Goal: Task Accomplishment & Management: Manage account settings

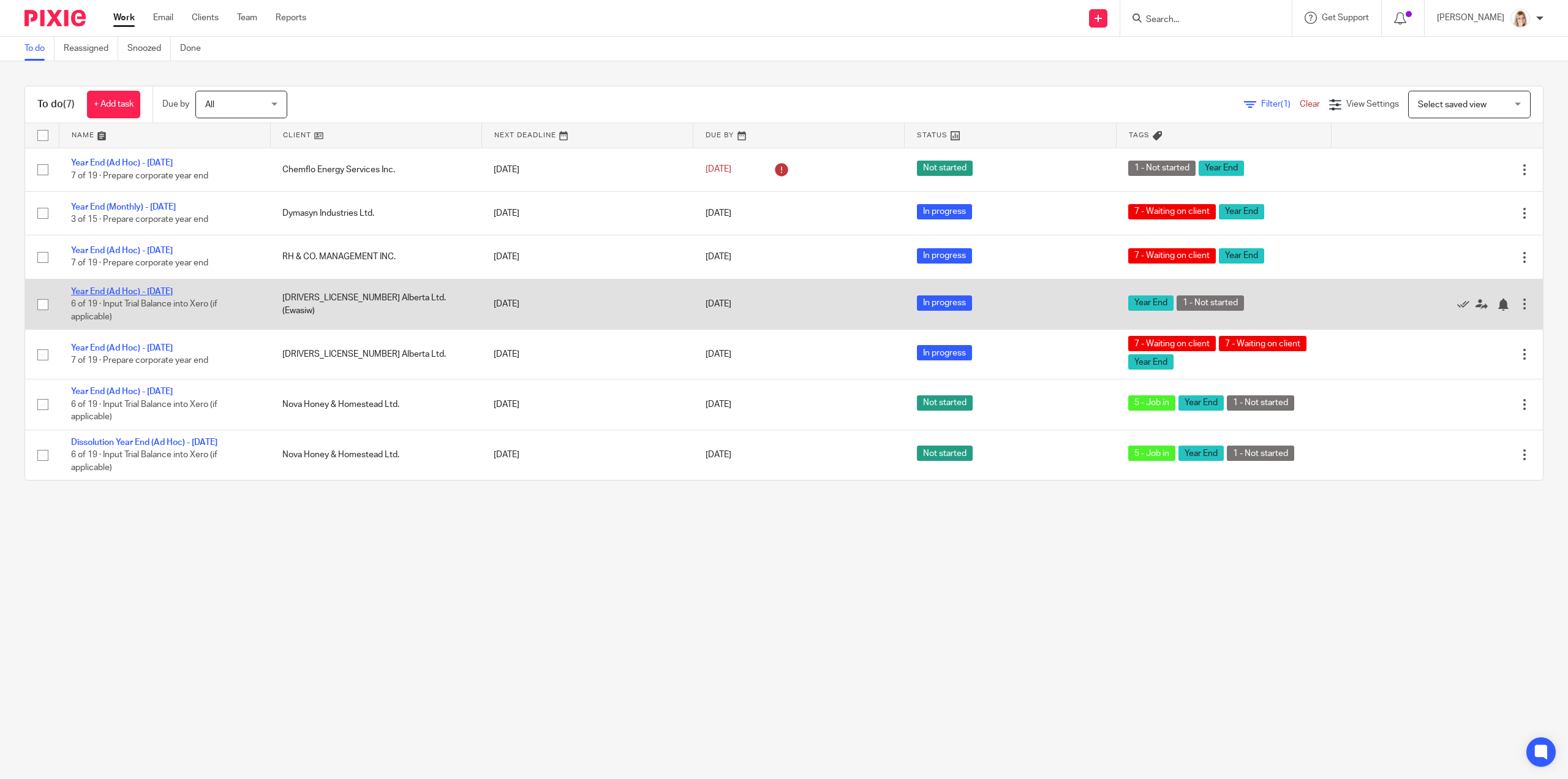
click at [164, 290] on link "Year End (Ad Hoc) - [DATE]" at bounding box center [122, 292] width 101 height 9
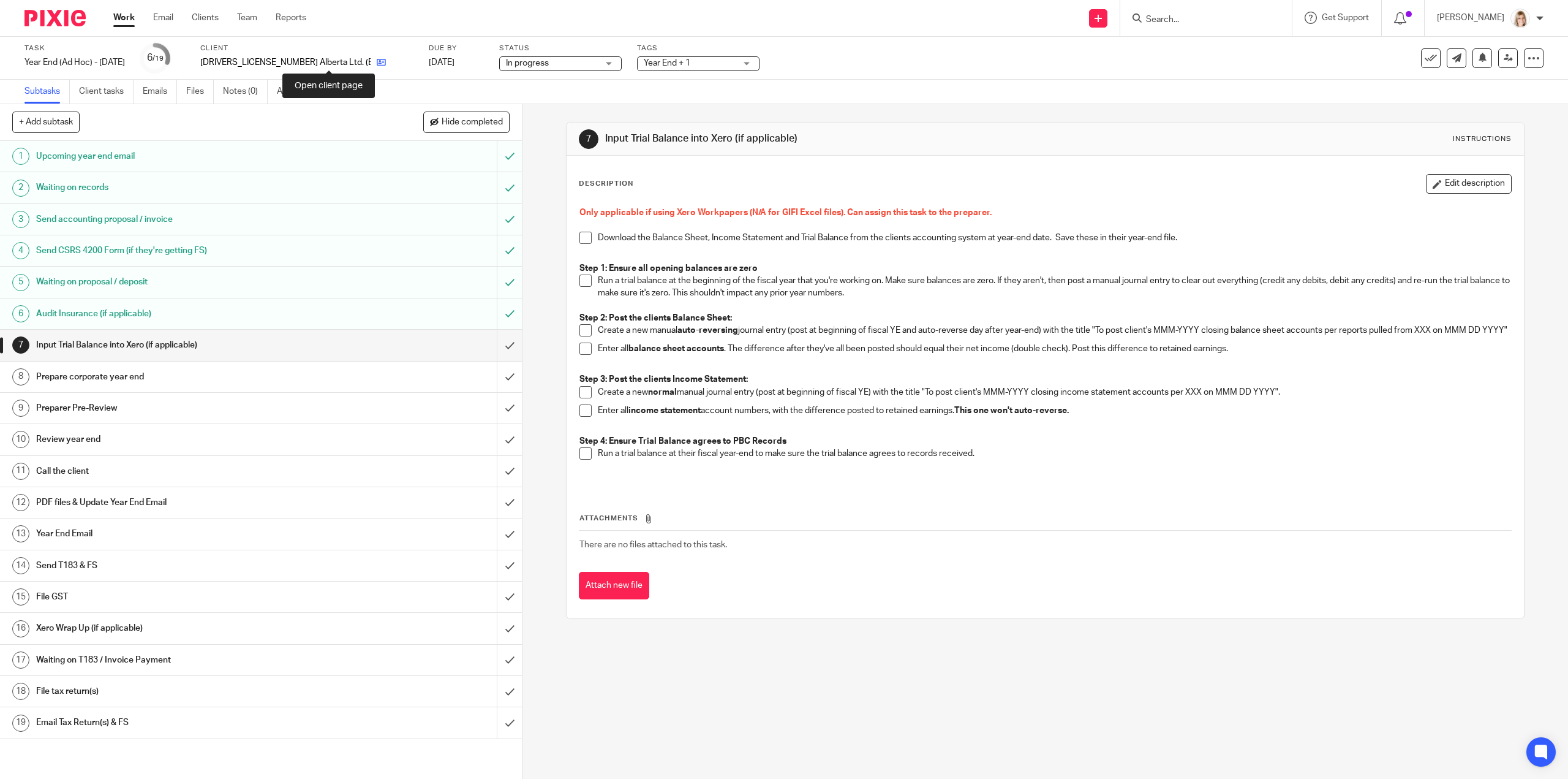
click at [371, 67] on link at bounding box center [378, 63] width 15 height 13
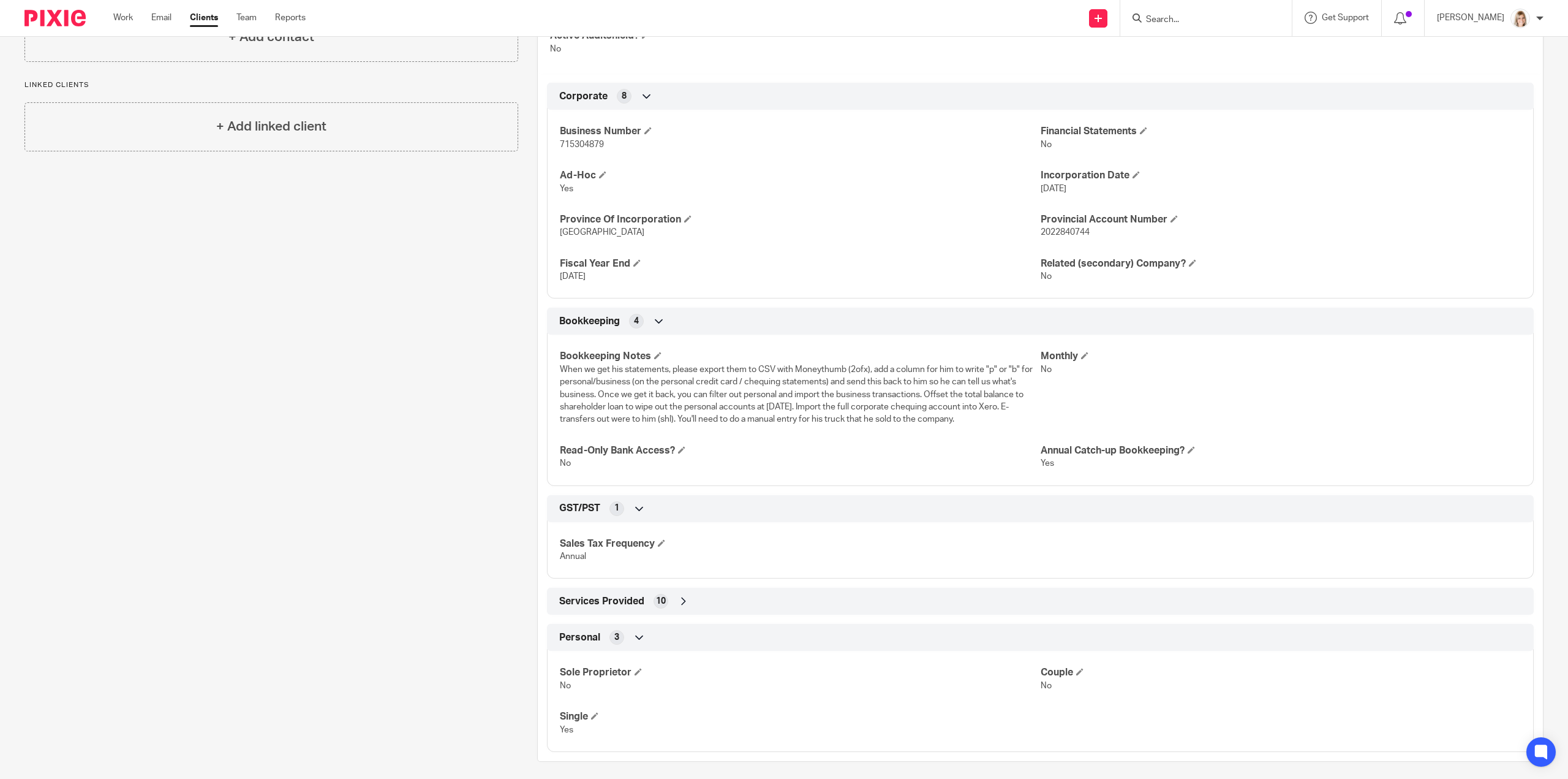
scroll to position [380, 0]
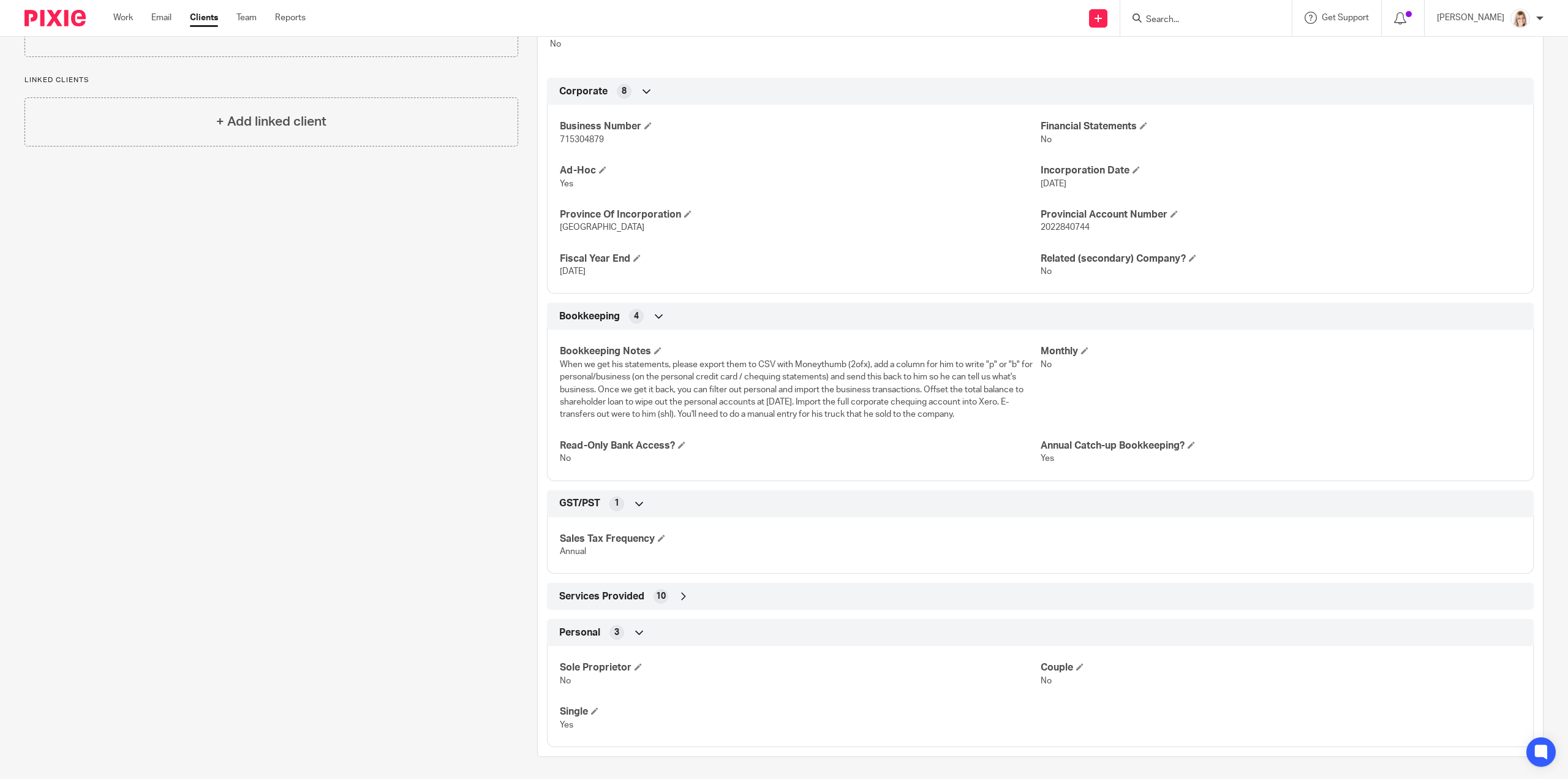
drag, startPoint x: 997, startPoint y: 414, endPoint x: 543, endPoint y: 362, distance: 457.0
click at [547, 362] on div "Bookkeeping Notes When we get his statements, please export them to CSV with Mo…" at bounding box center [1040, 400] width 987 height 160
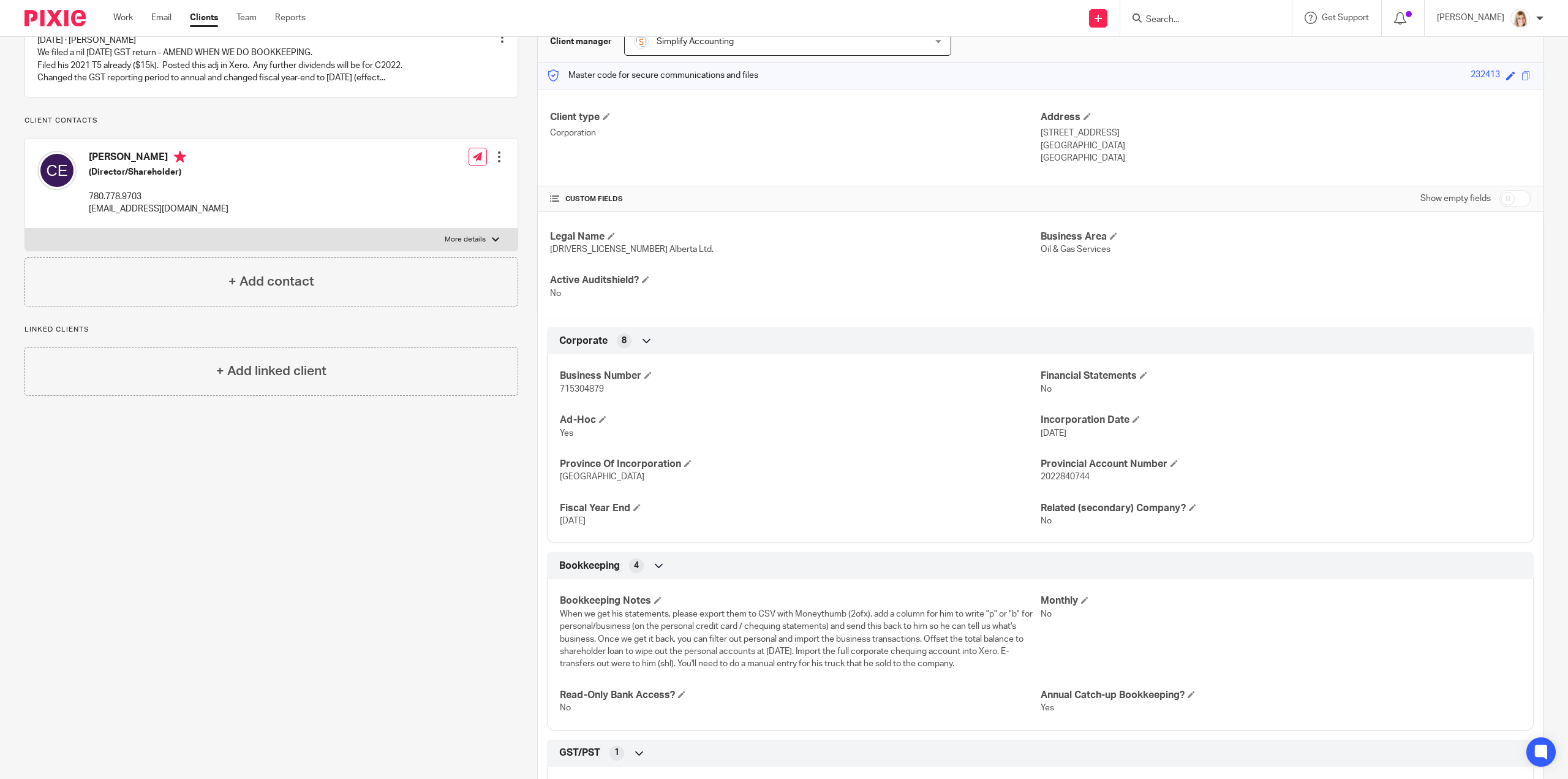
scroll to position [245, 0]
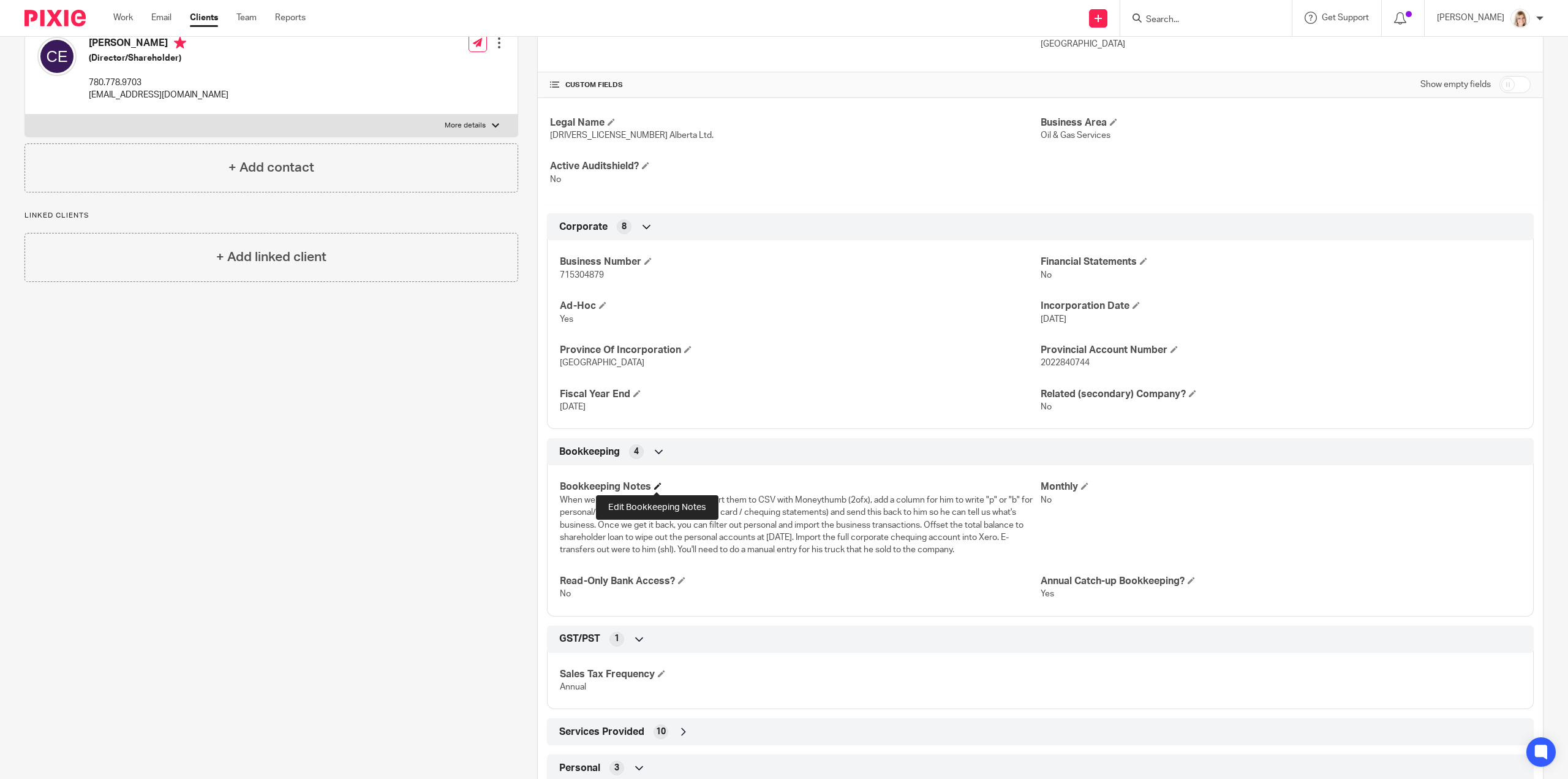
click at [657, 486] on span at bounding box center [658, 486] width 8 height 8
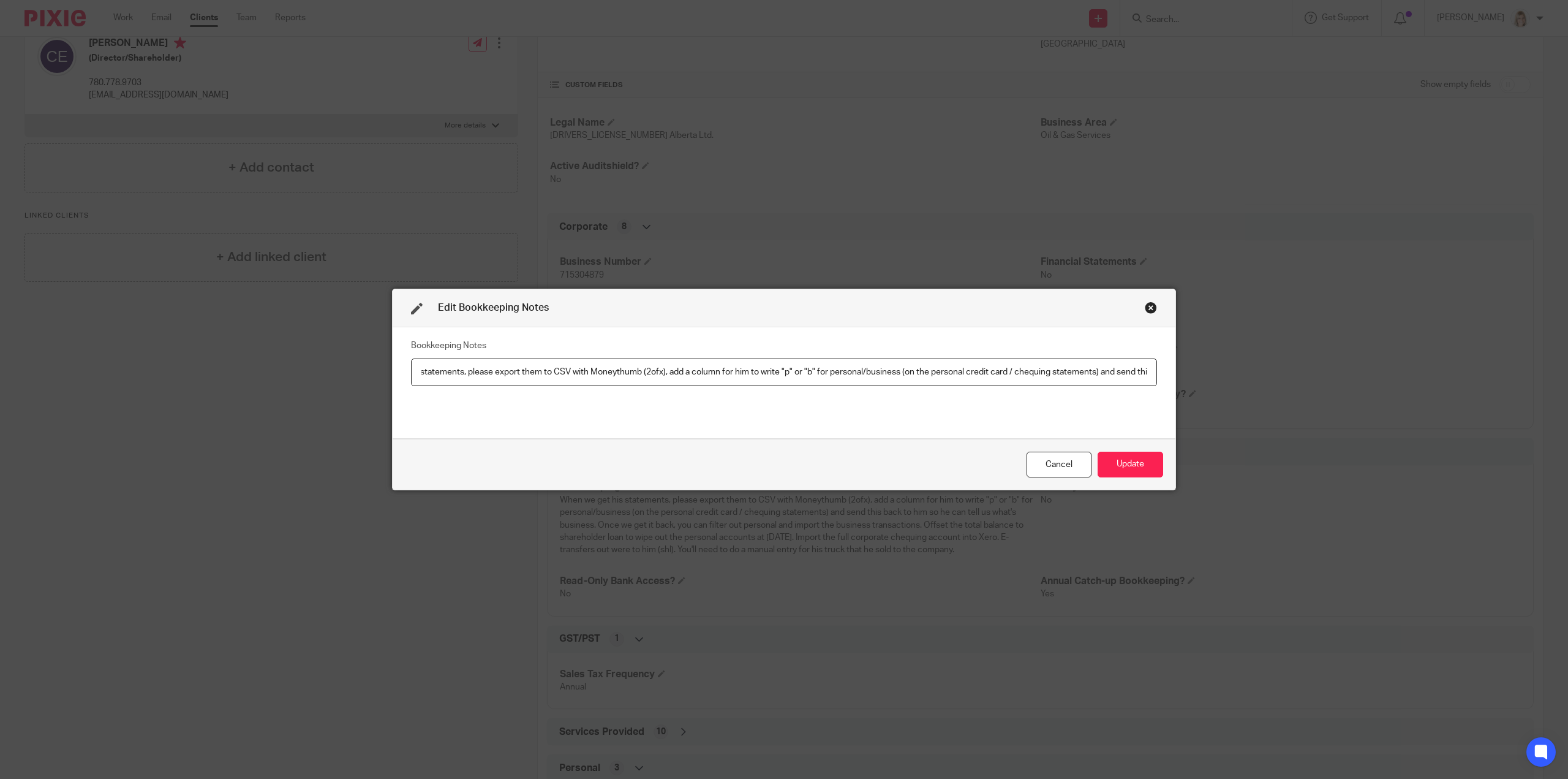
scroll to position [0, 0]
drag, startPoint x: 1150, startPoint y: 375, endPoint x: 418, endPoint y: 378, distance: 732.0
click at [418, 378] on input "When we get his statements, please export them to CSV with Moneythumb (2ofx), a…" at bounding box center [784, 372] width 746 height 28
click at [437, 371] on input "When we get his statements, please export them to CSV with Moneythumb (2ofx), a…" at bounding box center [784, 372] width 746 height 28
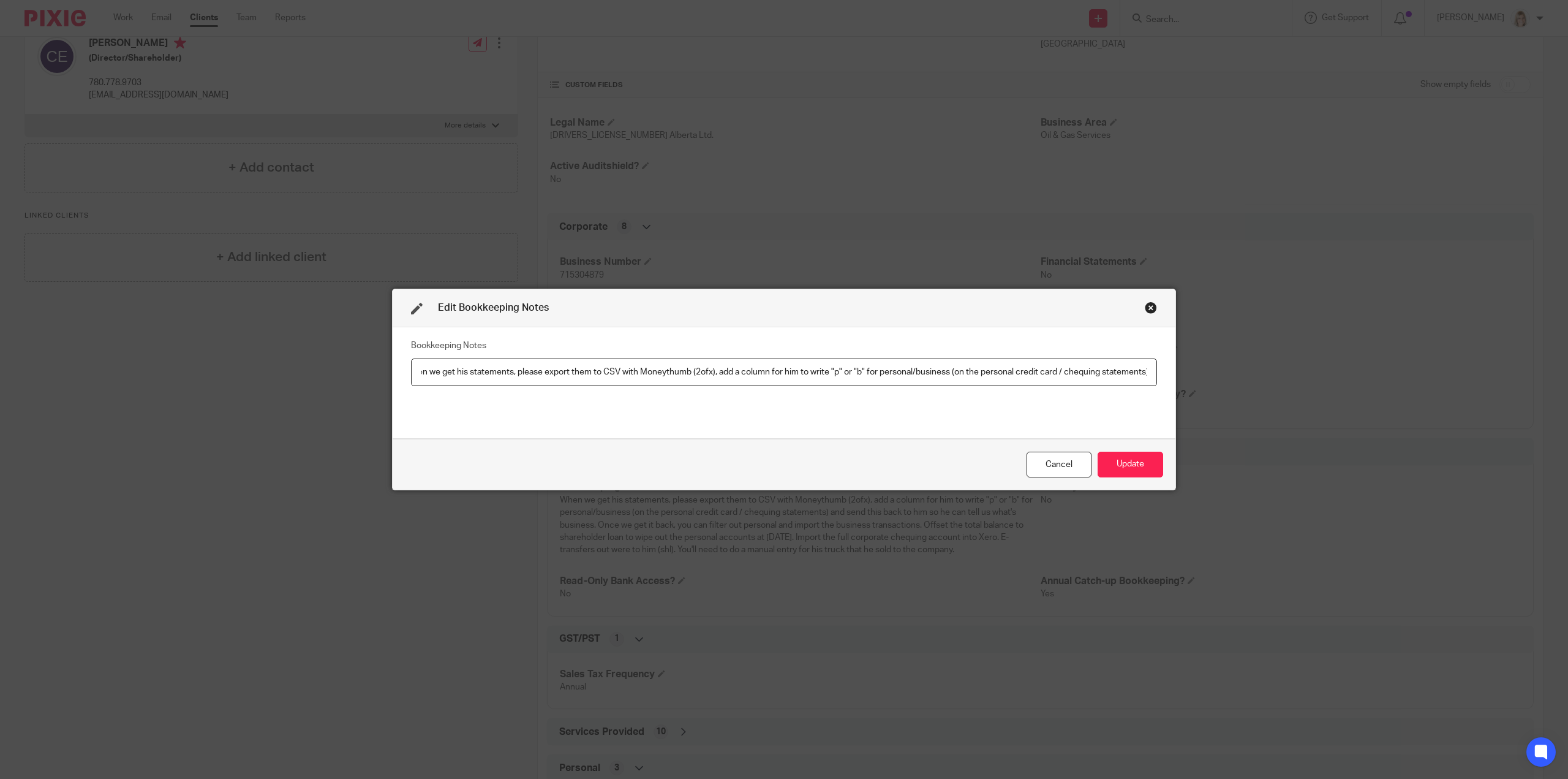
drag, startPoint x: 1144, startPoint y: 370, endPoint x: 441, endPoint y: 381, distance: 703.1
click at [441, 381] on input "When we get his statements, please export them to CSV with Moneythumb (2ofx), a…" at bounding box center [784, 372] width 746 height 28
drag, startPoint x: 1149, startPoint y: 374, endPoint x: 432, endPoint y: 388, distance: 717.1
click at [432, 388] on div "Bookkeeping Notes When we gnts) and send this back to him so he can tell us wha…" at bounding box center [784, 382] width 746 height 92
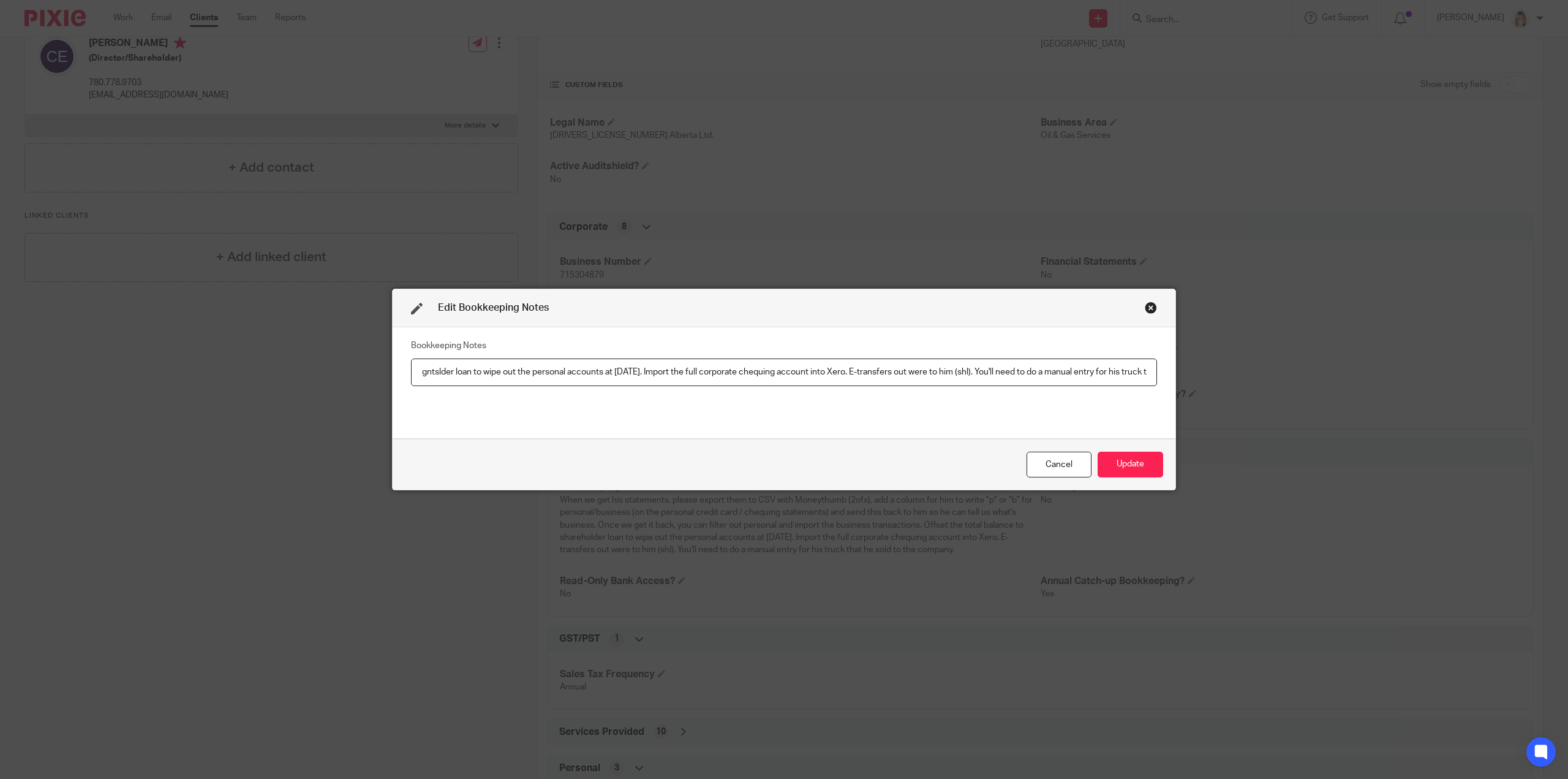
scroll to position [0, 56]
drag, startPoint x: 1145, startPoint y: 371, endPoint x: 432, endPoint y: 374, distance: 713.0
click at [432, 374] on input "When we gntslder loan to wipe out the personal accounts at July 31, 2021. Impor…" at bounding box center [784, 372] width 746 height 28
type input "When we gntslder ltruck that he sold to the company."
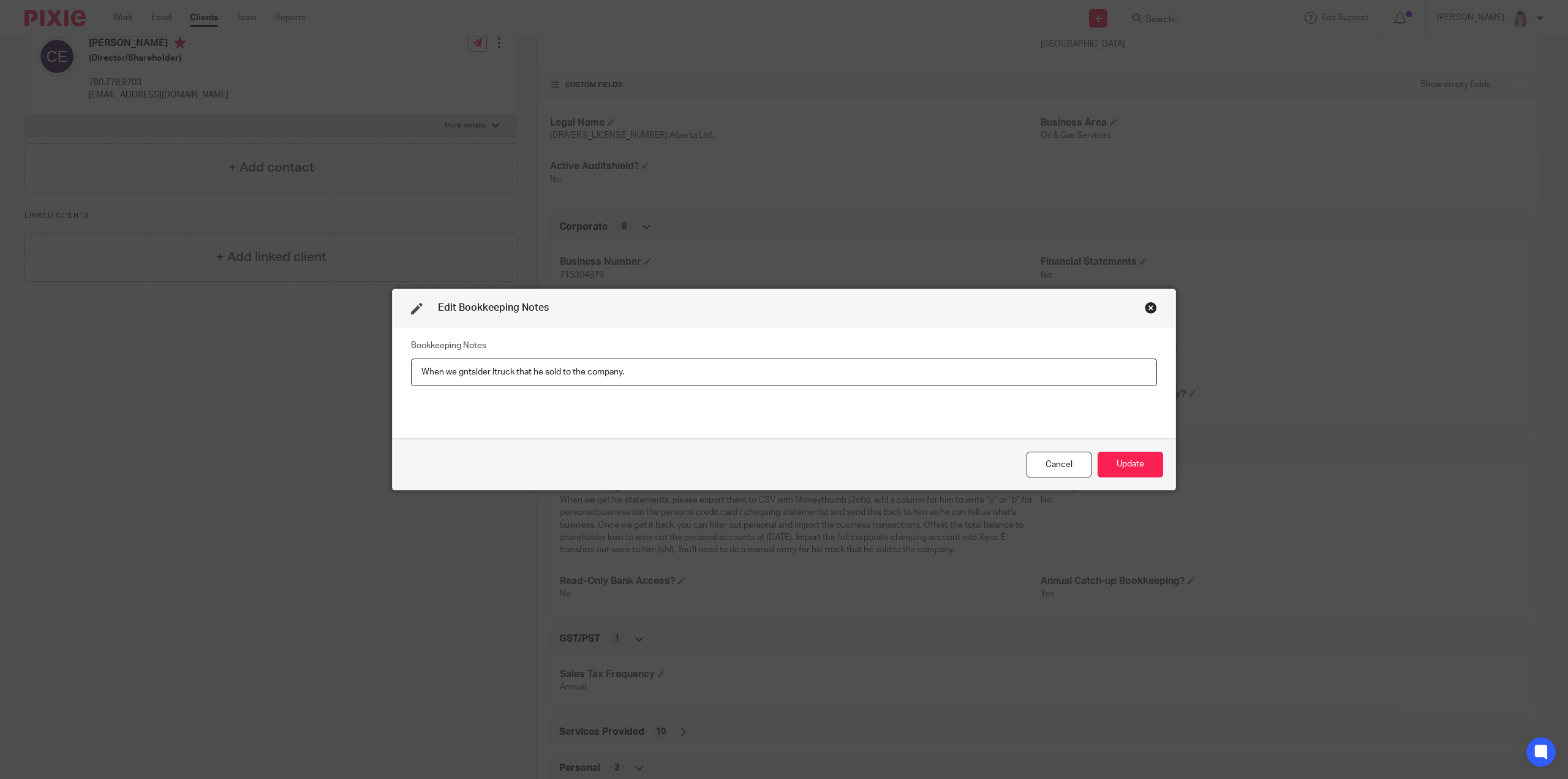
drag, startPoint x: 802, startPoint y: 379, endPoint x: 427, endPoint y: 378, distance: 375.0
click at [420, 379] on input "When we gntslder ltruck that he sold to the company." at bounding box center [784, 372] width 746 height 28
click at [1115, 463] on button "Update" at bounding box center [1130, 465] width 66 height 26
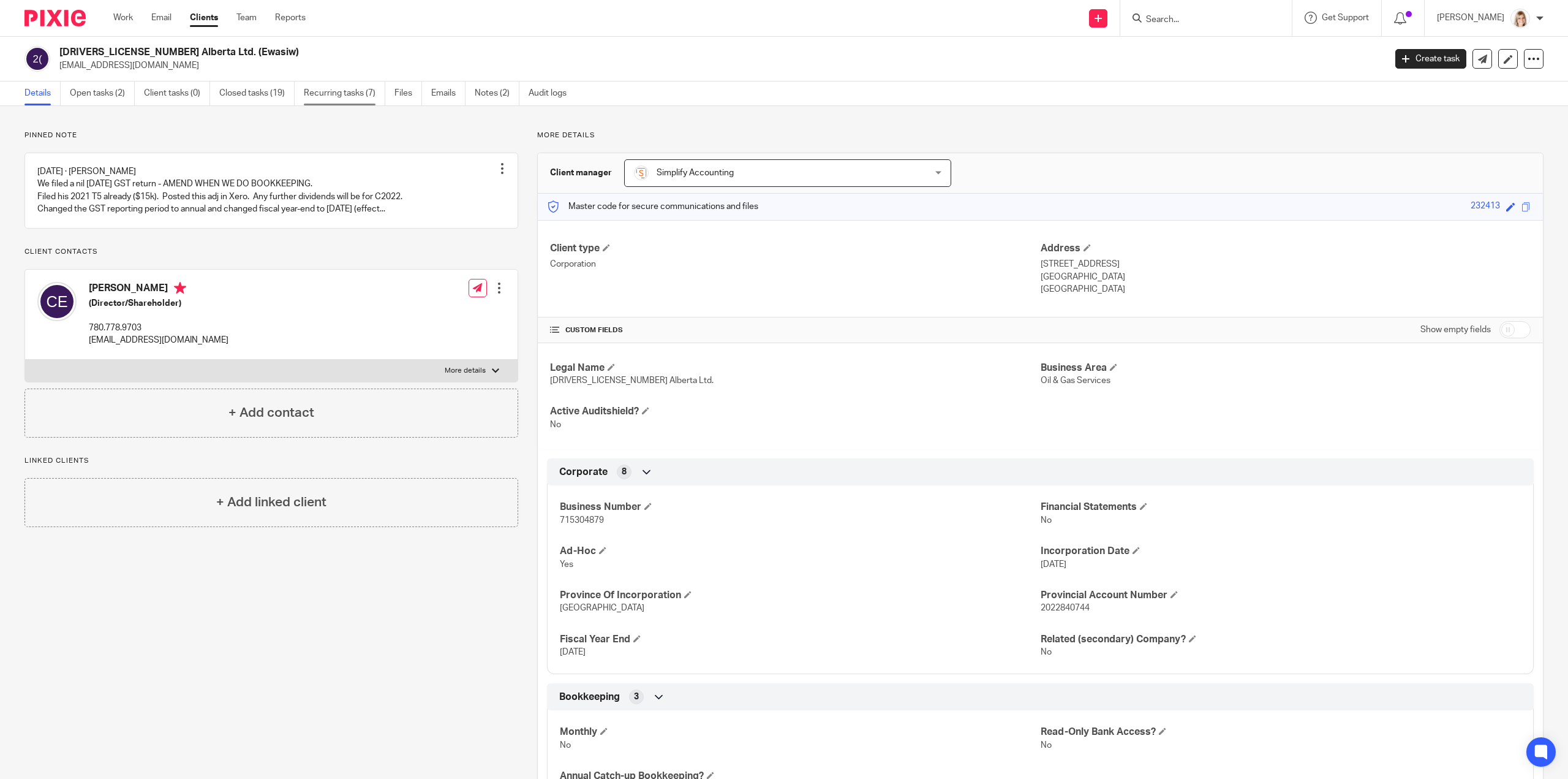
click at [354, 100] on link "Recurring tasks (7)" at bounding box center [345, 93] width 81 height 24
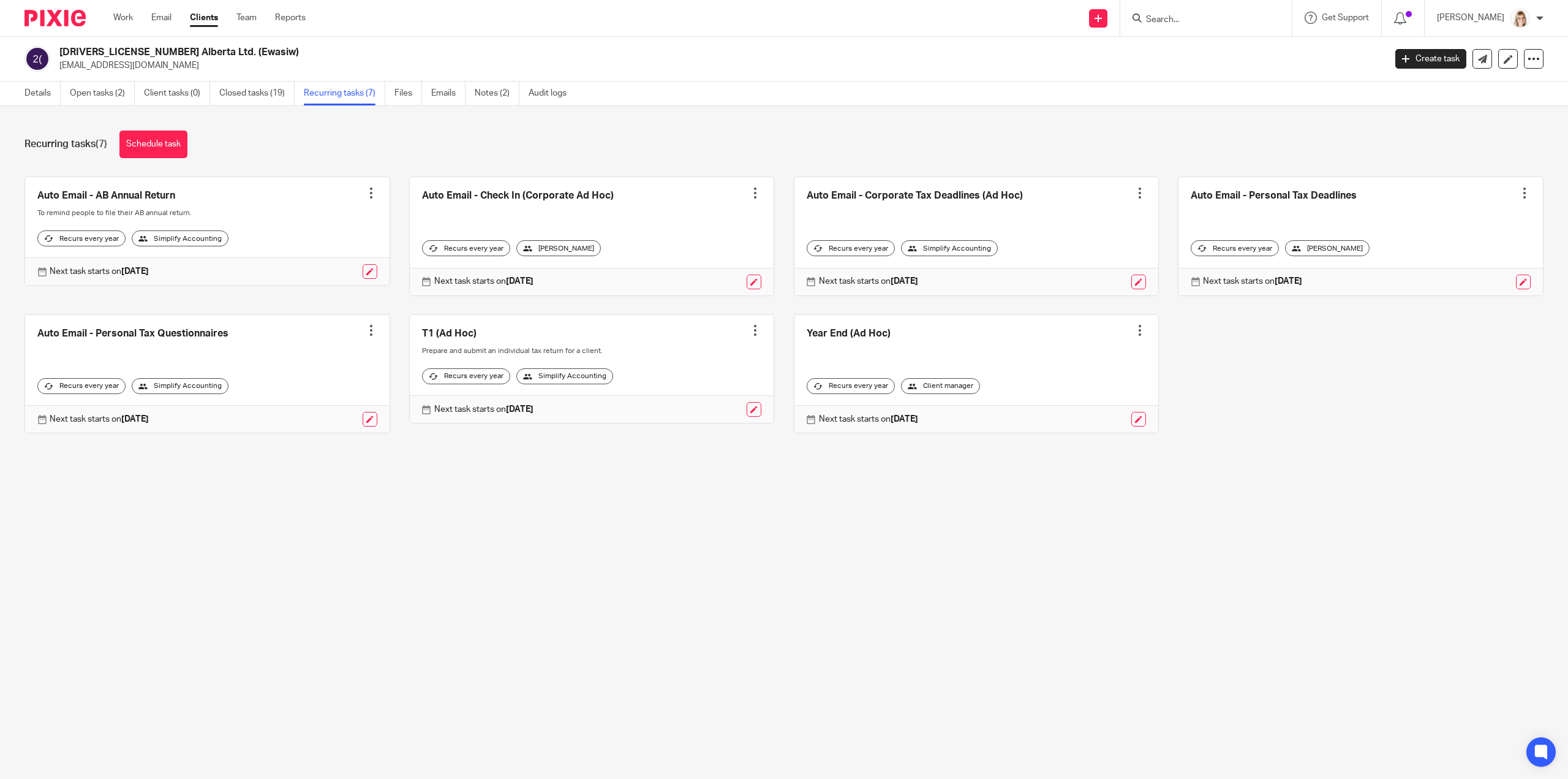
click at [137, 15] on ul "Work Email Clients Team Reports" at bounding box center [219, 18] width 210 height 13
click at [130, 18] on link "Work" at bounding box center [123, 18] width 19 height 13
click at [124, 18] on link "Work" at bounding box center [123, 18] width 19 height 13
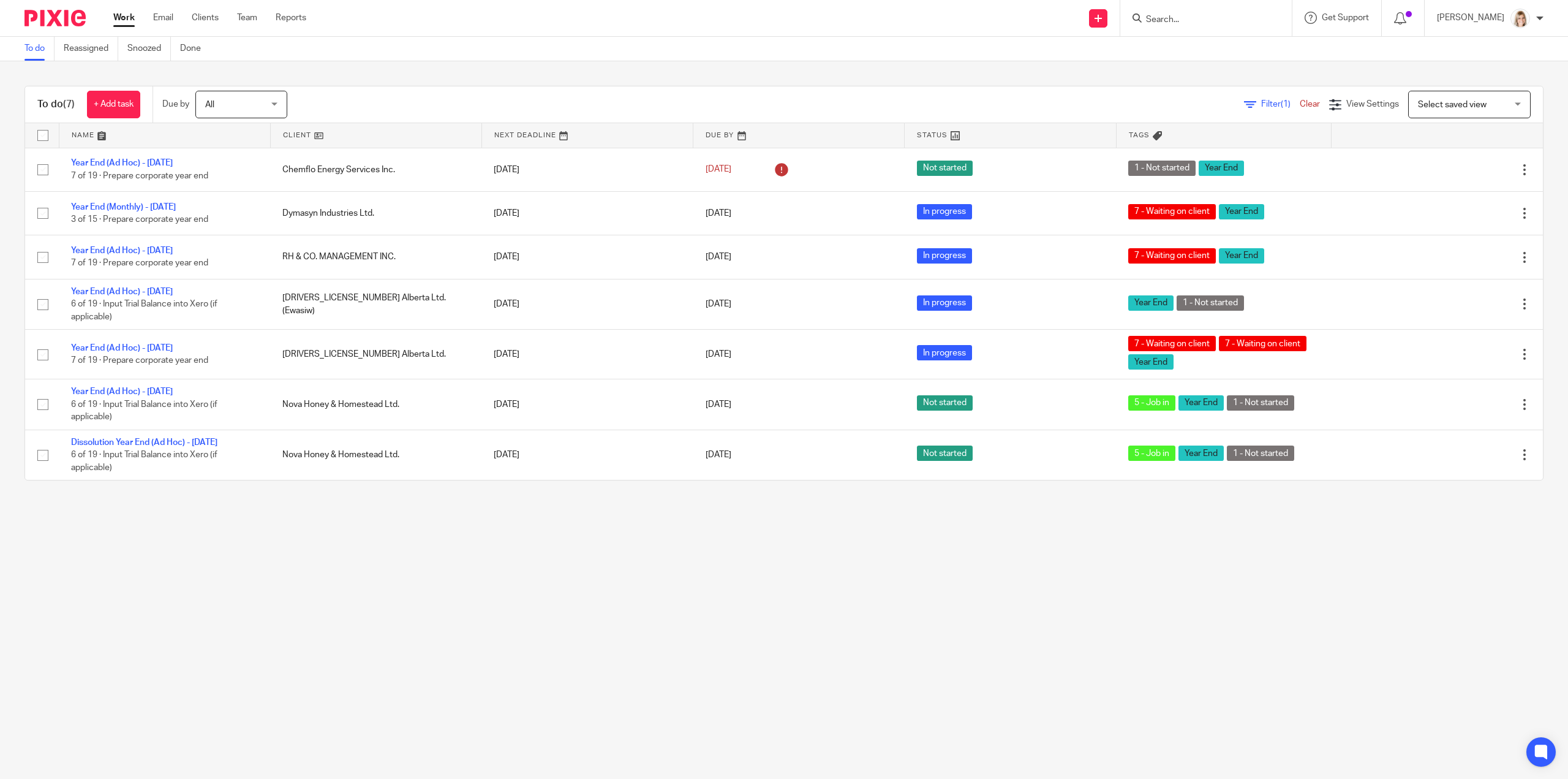
click at [1195, 17] on input "Search" at bounding box center [1200, 20] width 110 height 11
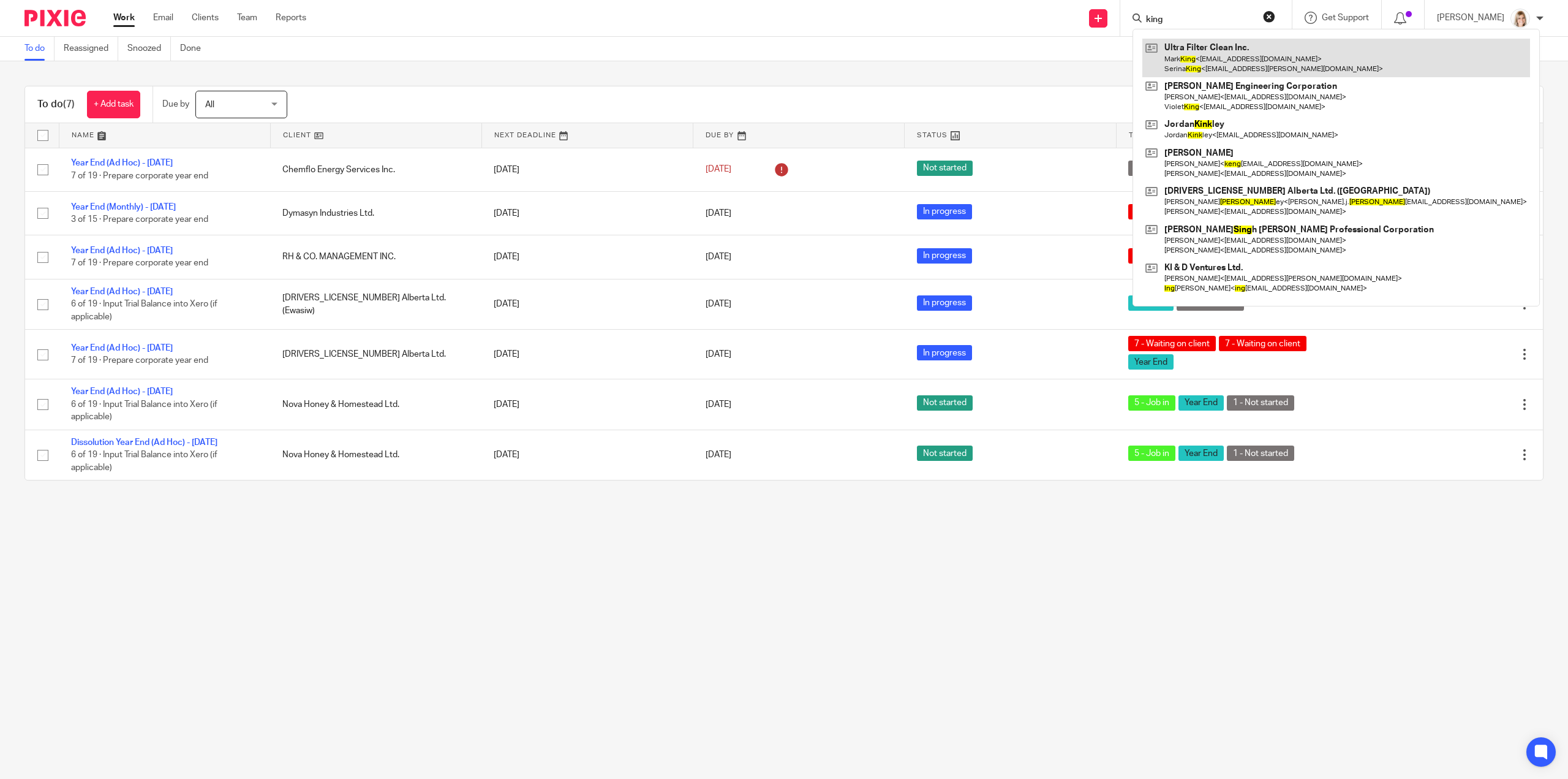
type input "king"
click at [1230, 58] on link at bounding box center [1336, 58] width 388 height 38
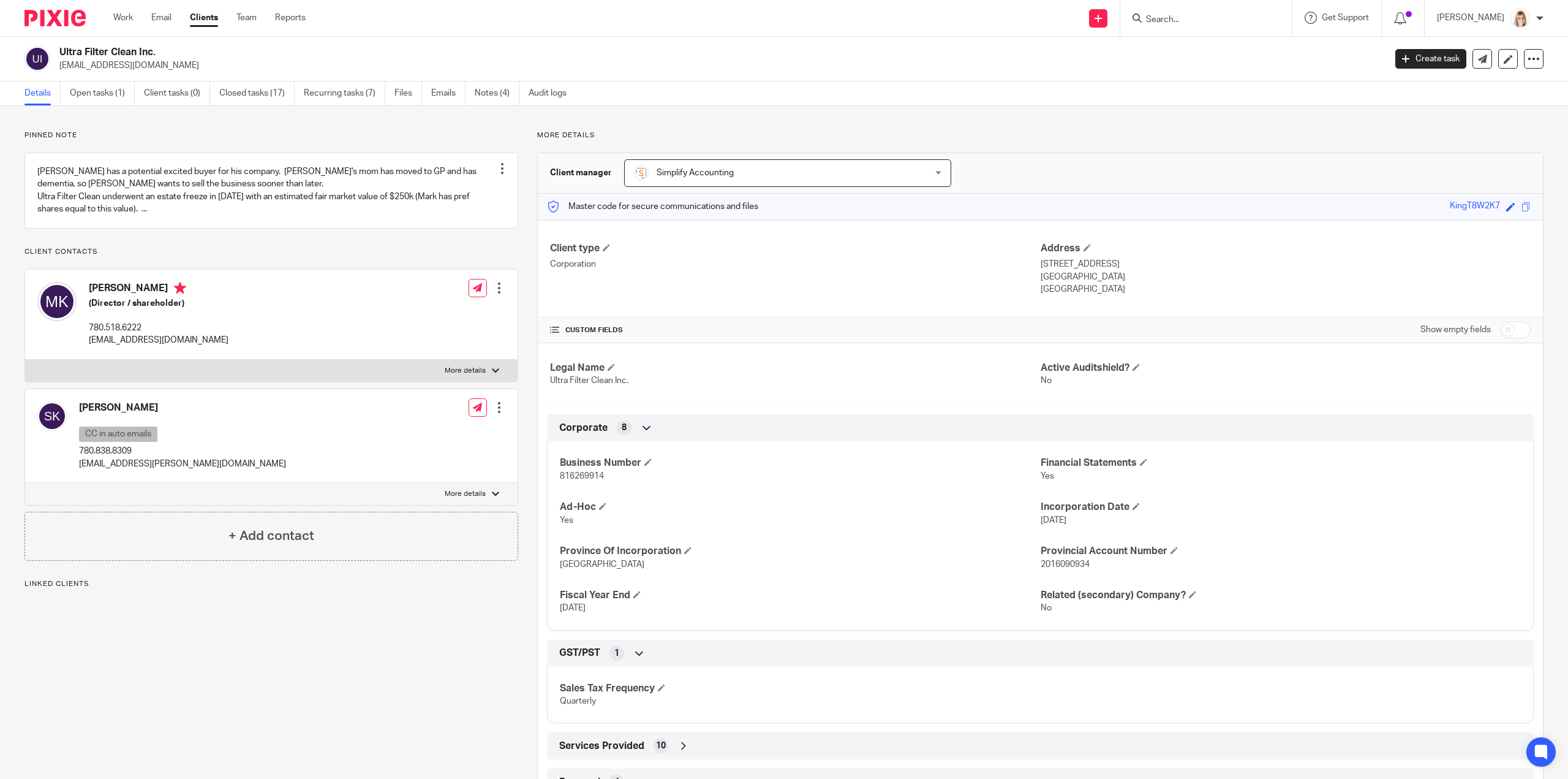
click at [472, 375] on p "More details" at bounding box center [465, 371] width 41 height 10
click at [25, 360] on input "More details" at bounding box center [24, 359] width 1 height 1
checkbox input "true"
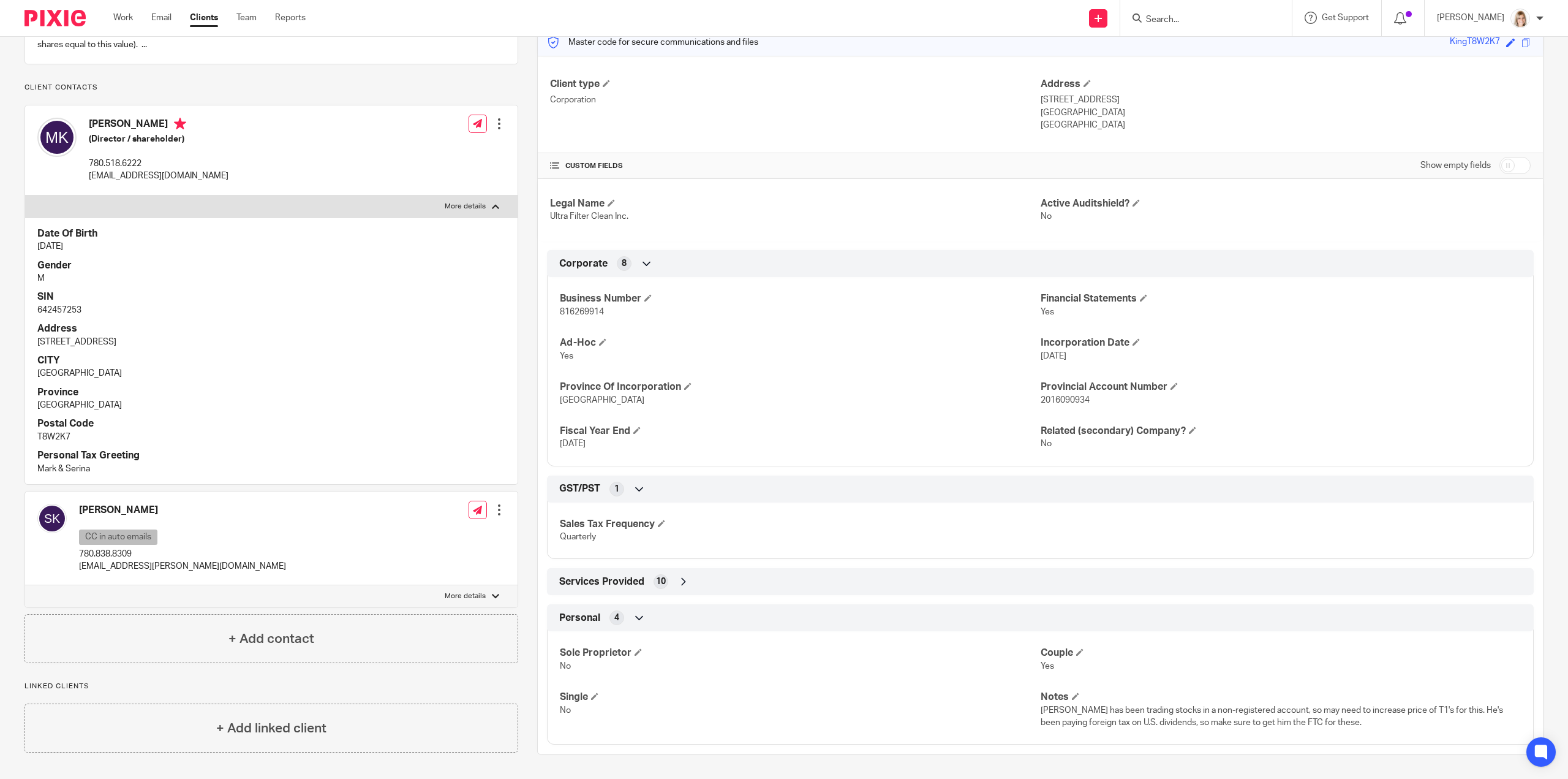
scroll to position [173, 0]
click at [485, 590] on label "More details" at bounding box center [271, 596] width 492 height 22
click at [25, 585] on input "More details" at bounding box center [24, 585] width 1 height 1
checkbox input "true"
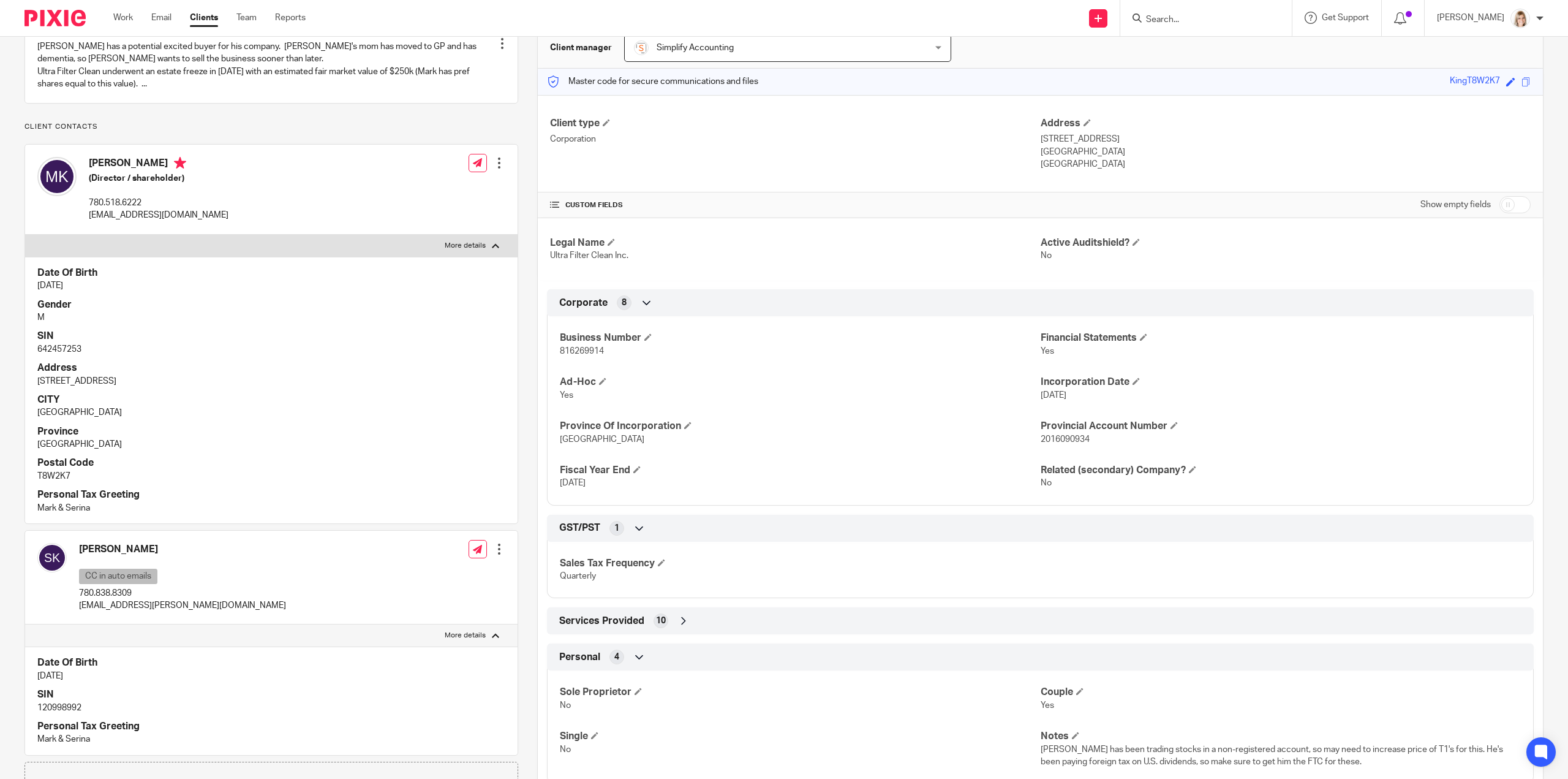
scroll to position [0, 0]
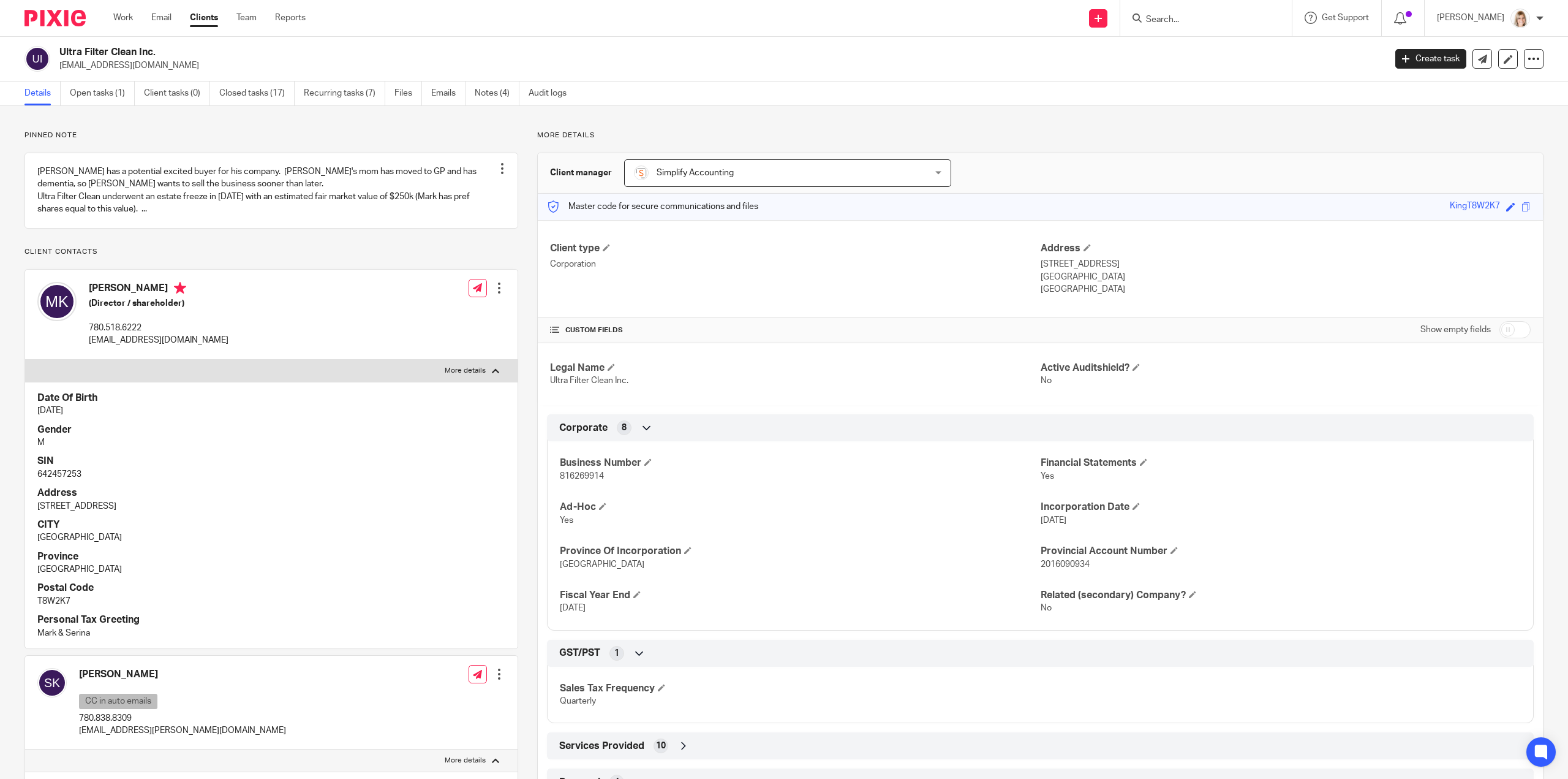
click at [1171, 14] on form at bounding box center [1210, 18] width 130 height 15
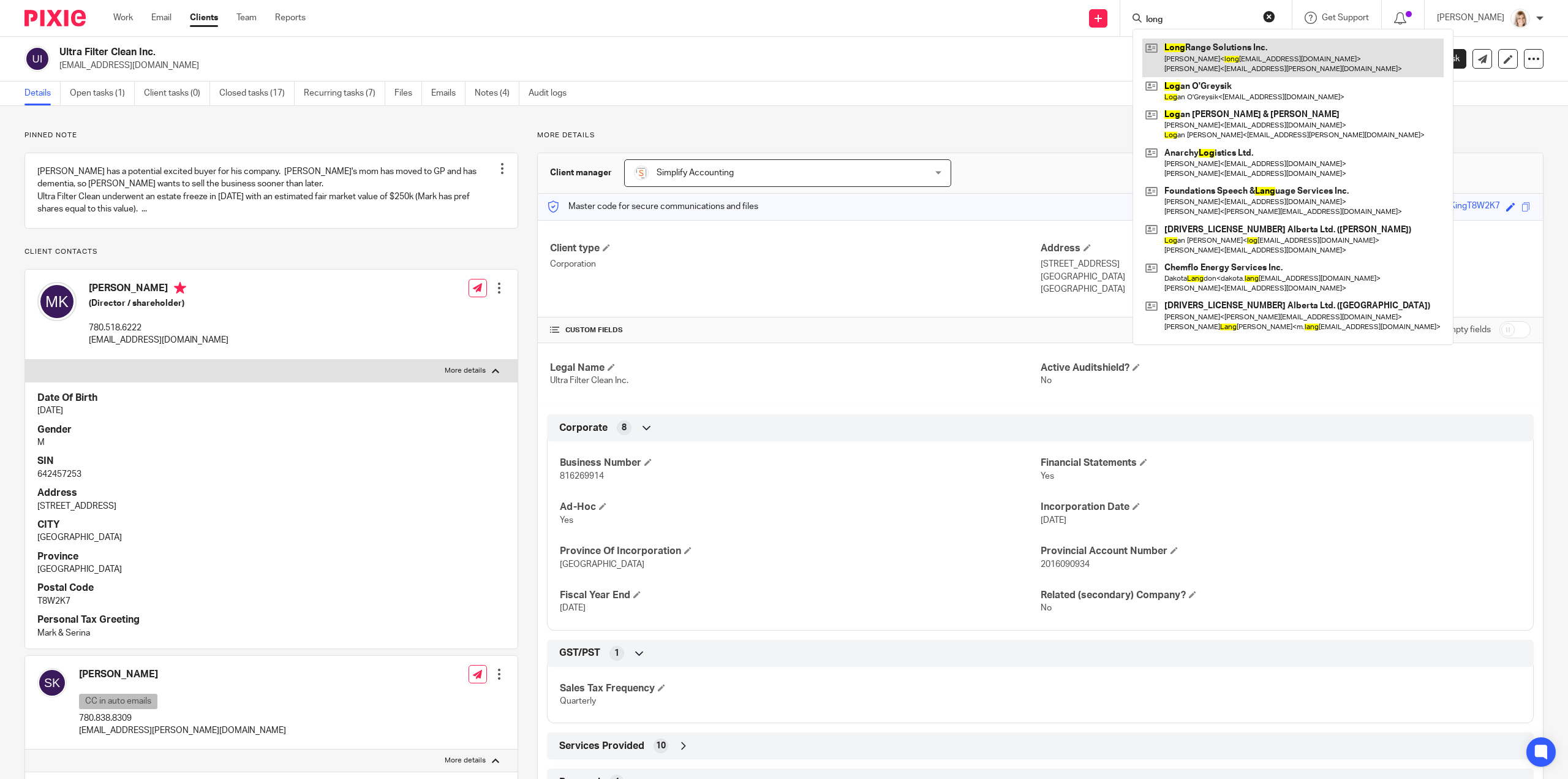
type input "long"
click at [1226, 53] on link at bounding box center [1292, 58] width 301 height 38
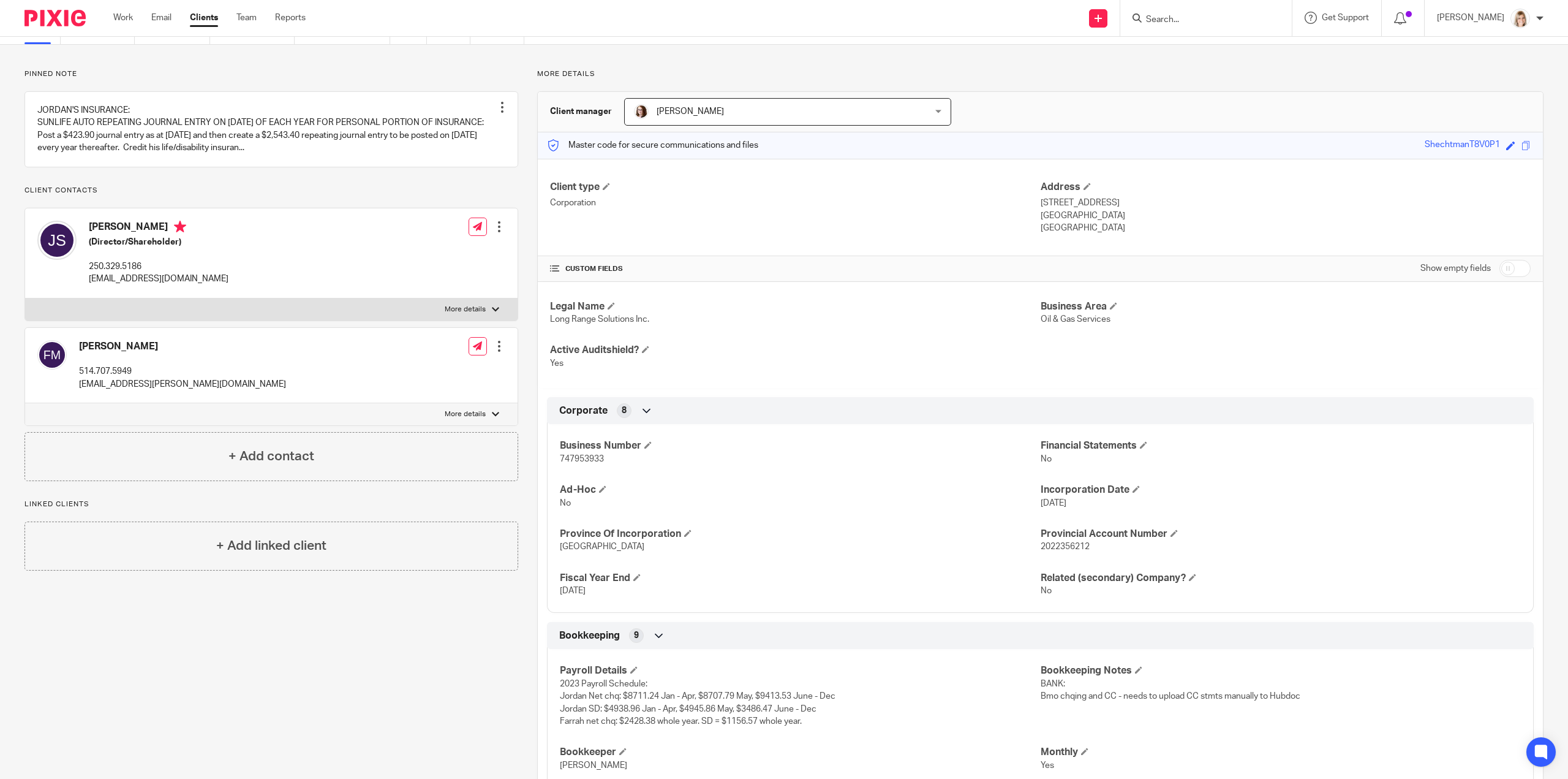
click at [279, 654] on div "Pinned note JORDAN'S INSURANCE: SUNLIFE AUTO REPEATING JOURNAL ENTRY ON [DATE] …" at bounding box center [262, 650] width 512 height 1163
